Goal: Task Accomplishment & Management: Manage account settings

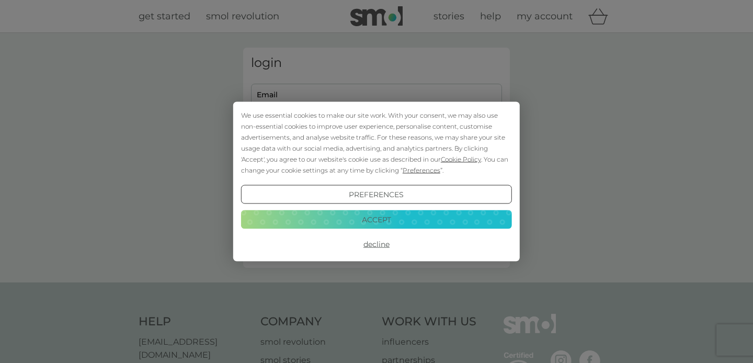
type input "[EMAIL_ADDRESS][DOMAIN_NAME]"
click at [410, 222] on button "Accept" at bounding box center [376, 219] width 271 height 19
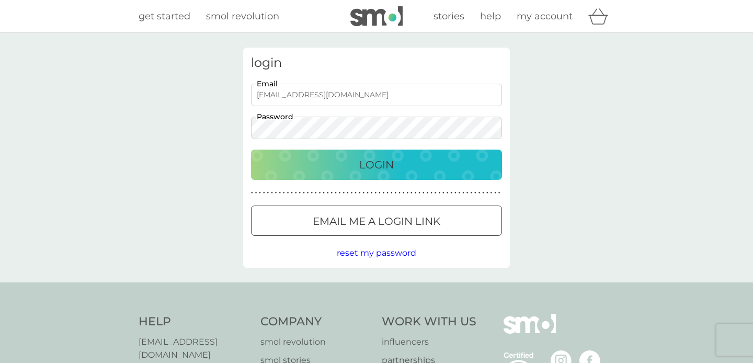
click at [414, 162] on div "Login" at bounding box center [377, 164] width 230 height 17
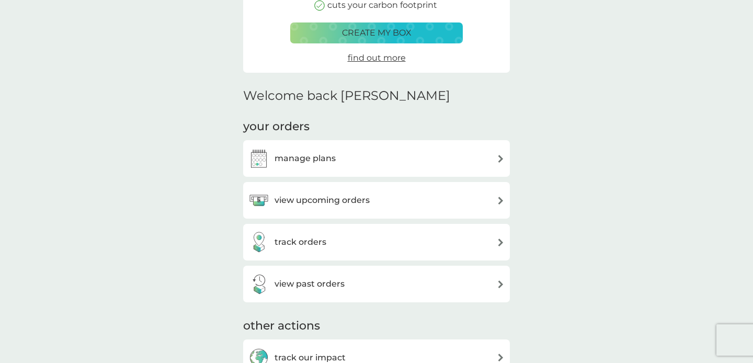
scroll to position [178, 0]
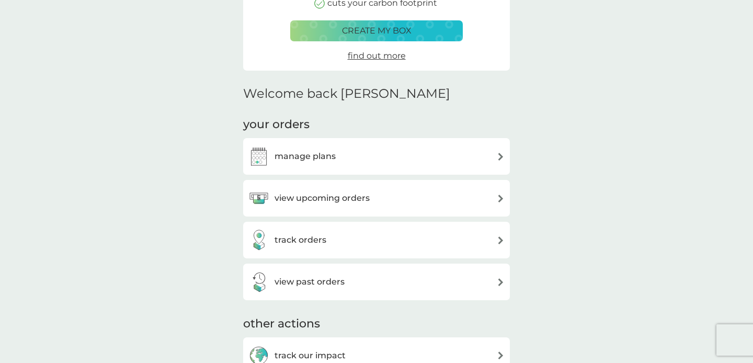
click at [378, 157] on div "manage plans" at bounding box center [377, 156] width 256 height 21
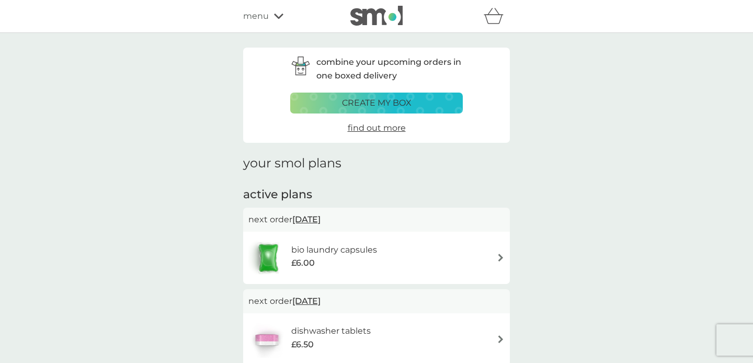
click at [383, 268] on div "bio laundry capsules £6.00" at bounding box center [339, 257] width 96 height 29
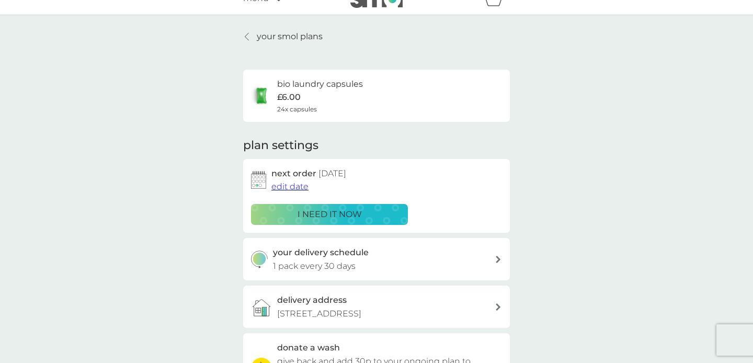
scroll to position [37, 0]
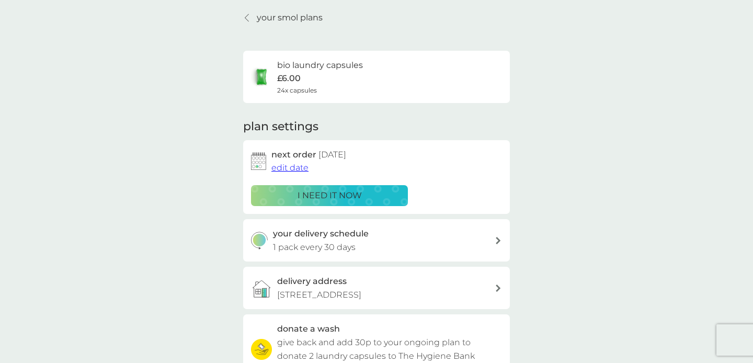
click at [298, 168] on span "edit date" at bounding box center [290, 168] width 37 height 10
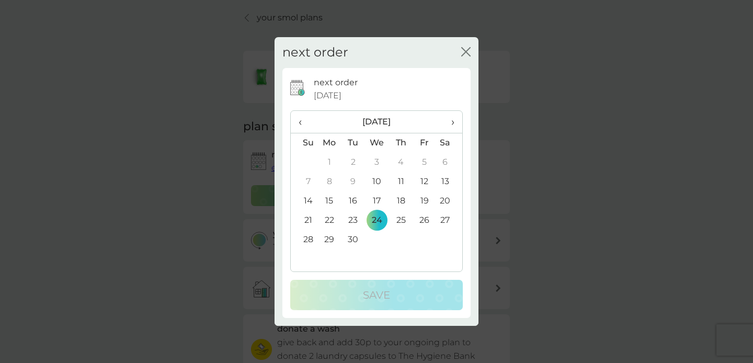
click at [380, 183] on td "10" at bounding box center [377, 181] width 24 height 19
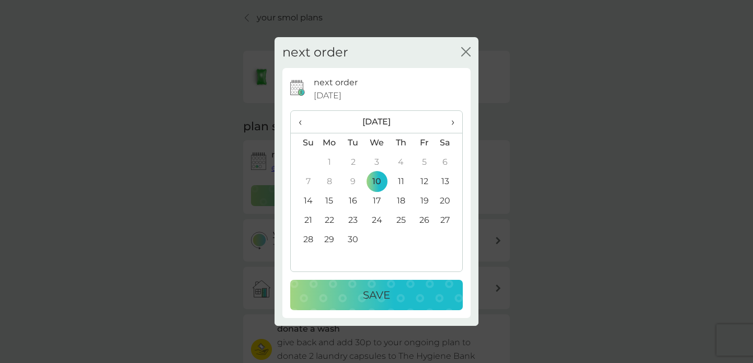
click at [393, 300] on div "Save" at bounding box center [377, 295] width 152 height 17
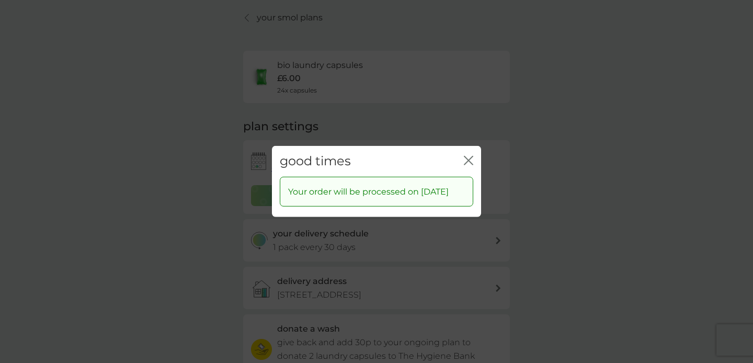
click at [467, 156] on icon "close" at bounding box center [467, 160] width 4 height 8
